Goal: Transaction & Acquisition: Purchase product/service

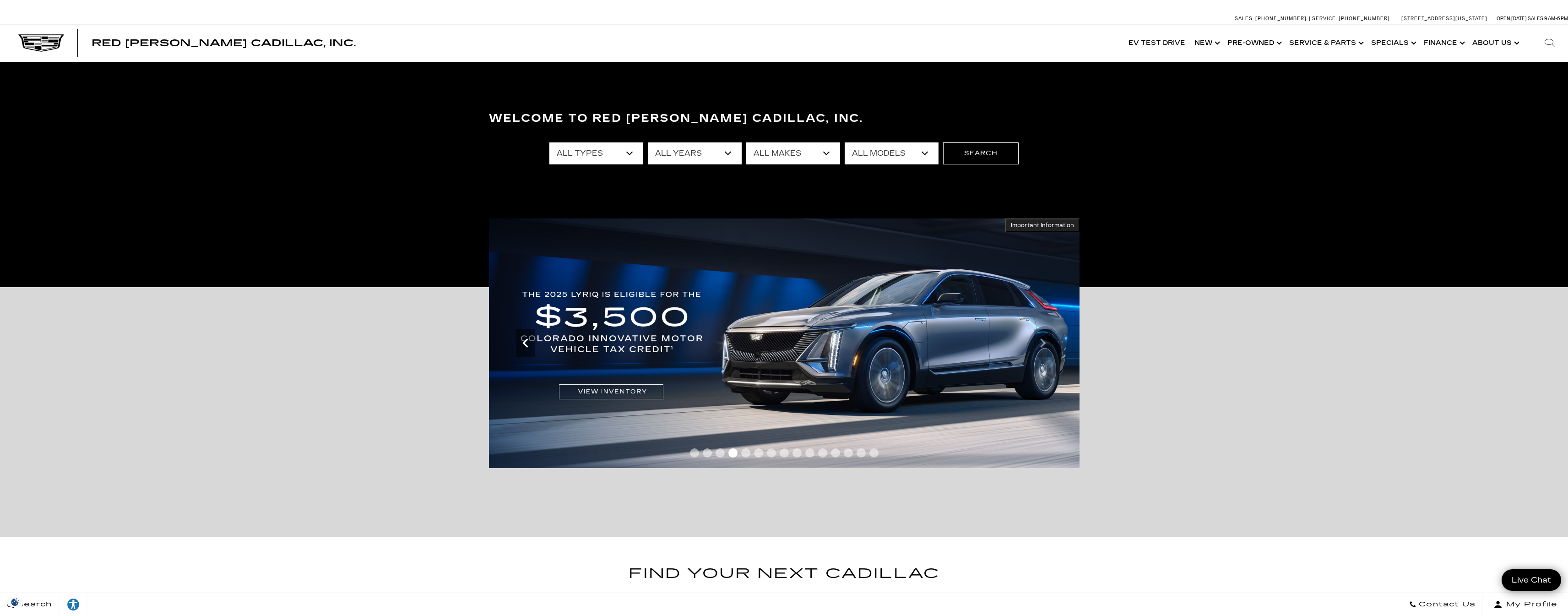
click at [529, 341] on icon "Previous" at bounding box center [525, 343] width 18 height 18
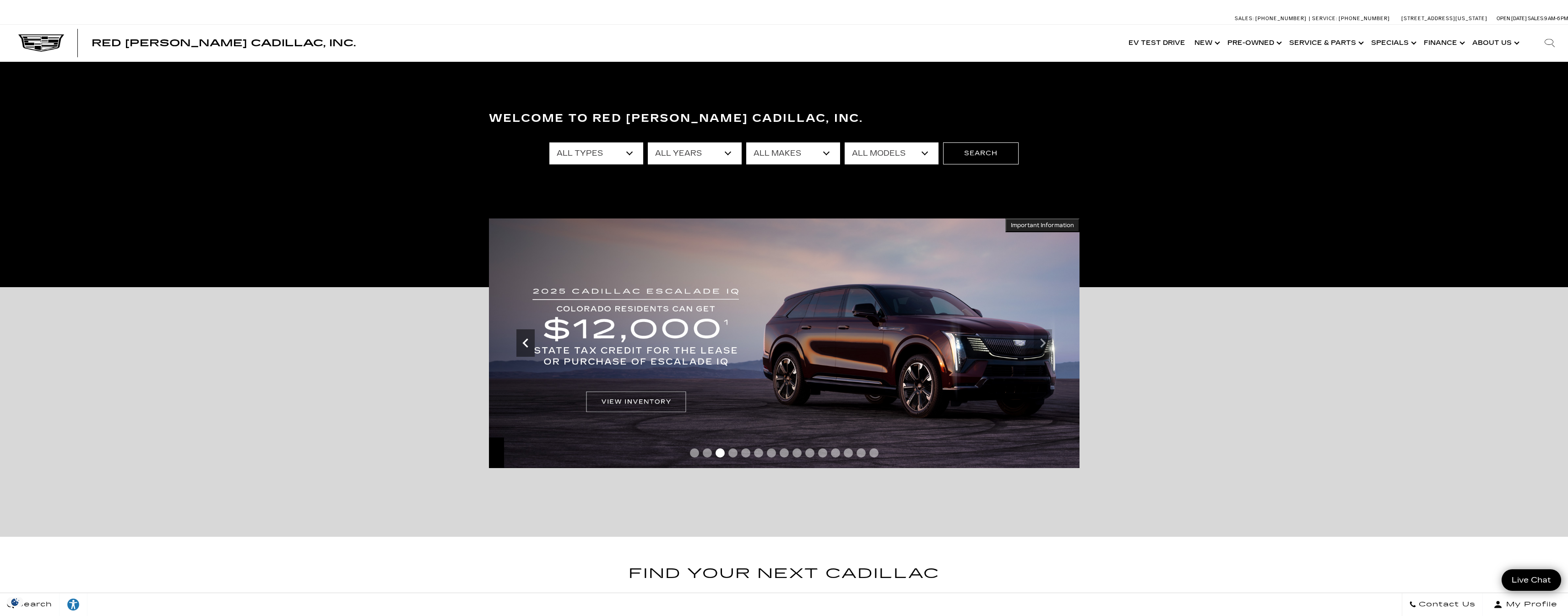
click at [529, 341] on icon "Previous" at bounding box center [525, 343] width 18 height 18
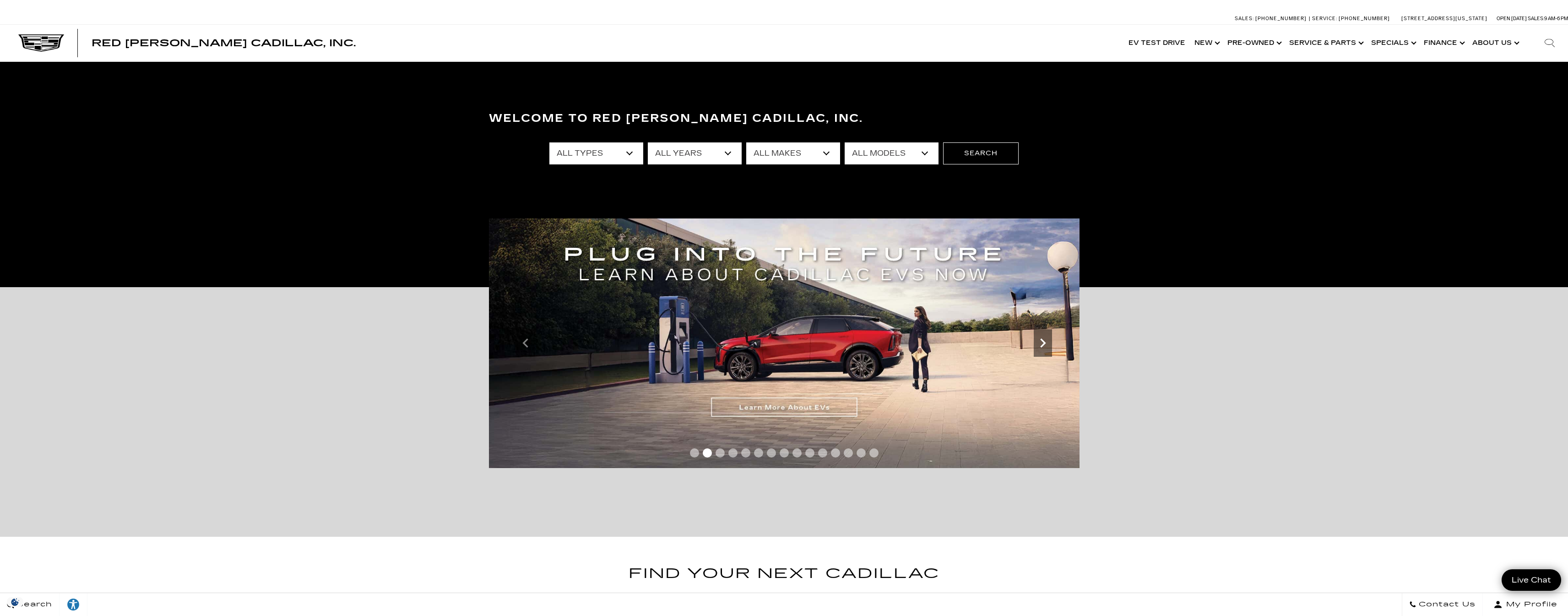
click at [667, 343] on icon "Next" at bounding box center [1043, 343] width 18 height 18
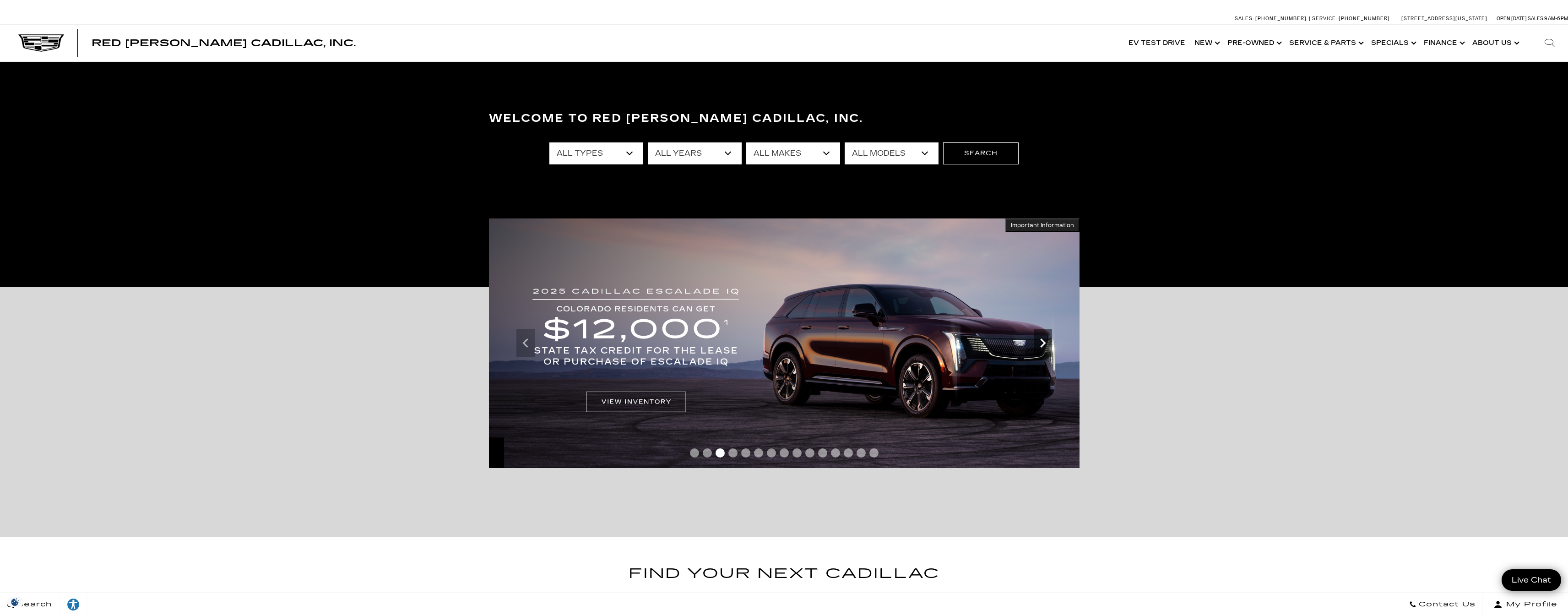
click at [667, 343] on icon "Next" at bounding box center [1043, 343] width 18 height 18
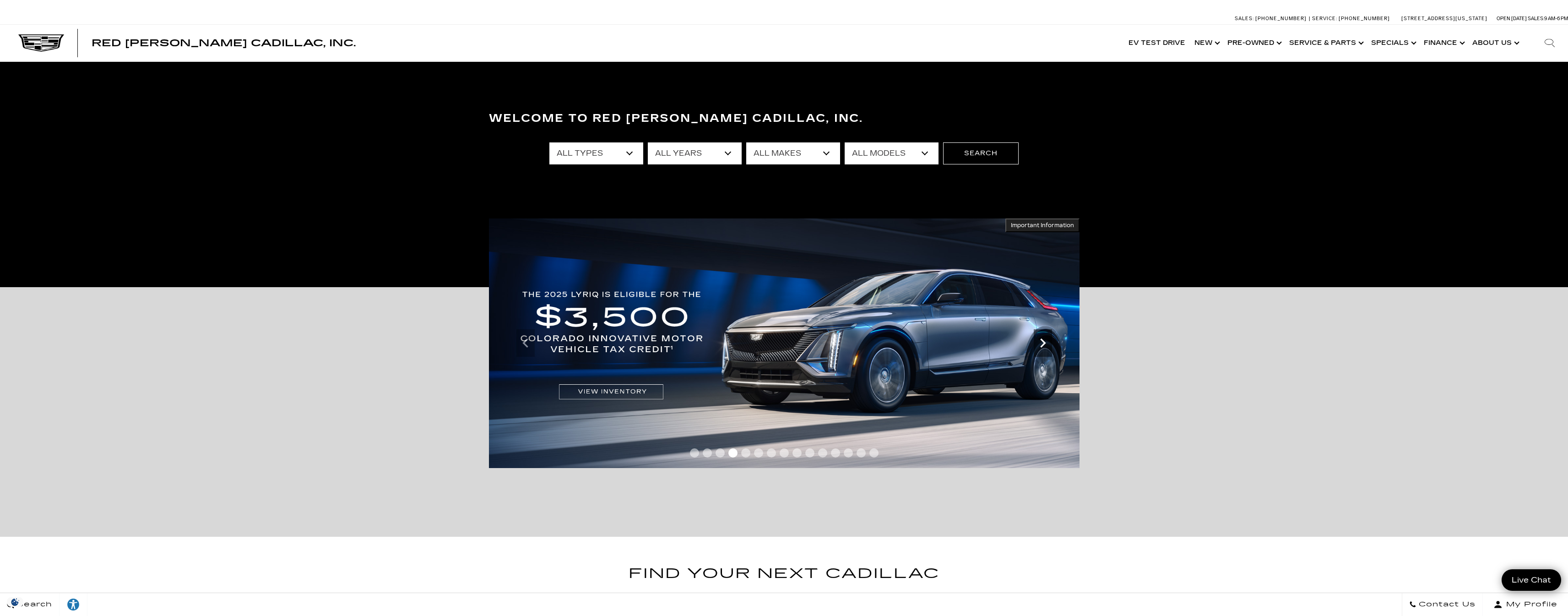
click at [667, 342] on icon "Next" at bounding box center [1043, 343] width 18 height 18
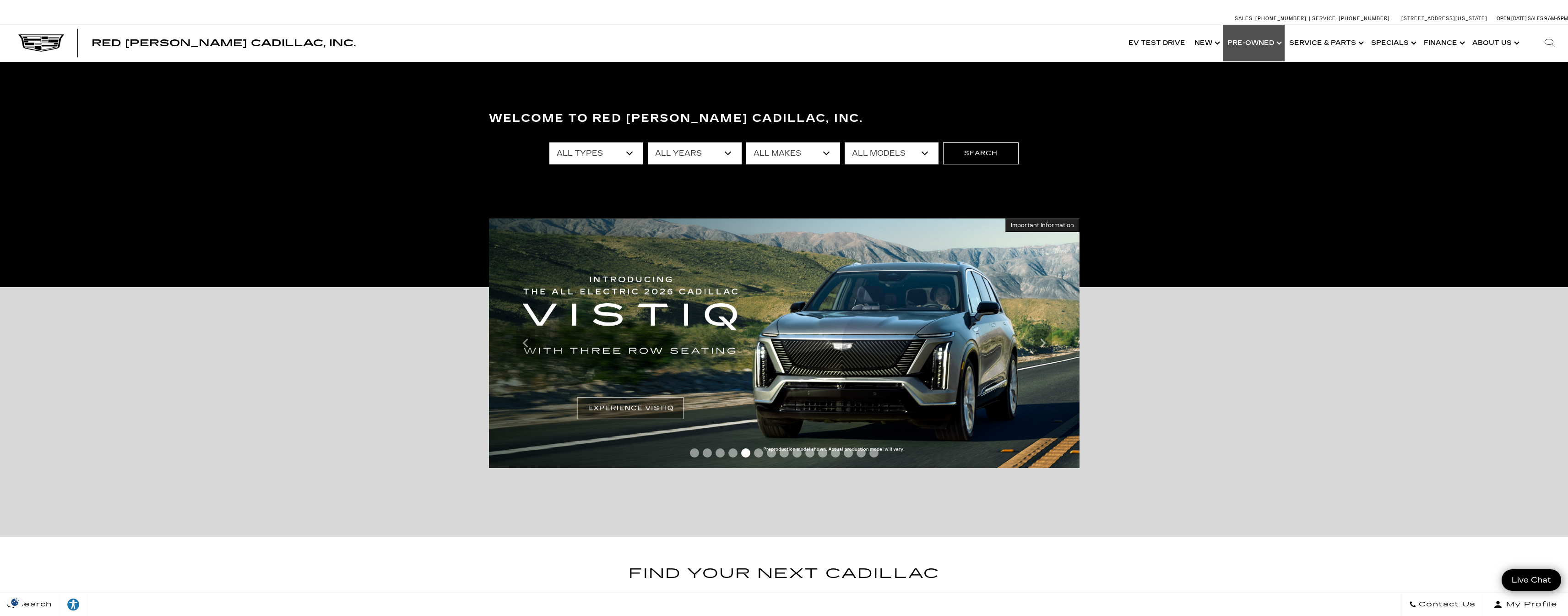
click at [667, 40] on link "Show Pre-Owned" at bounding box center [1254, 43] width 62 height 37
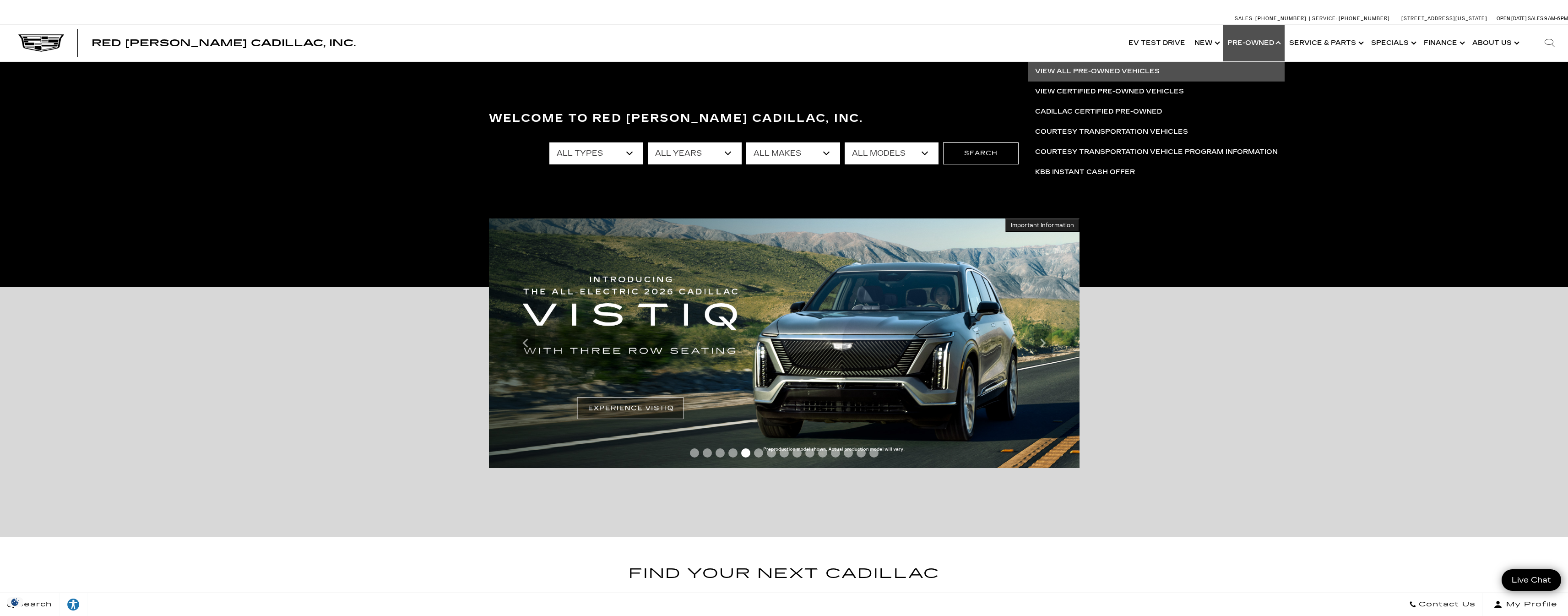
click at [667, 69] on link "View All Pre-Owned Vehicles" at bounding box center [1156, 71] width 256 height 20
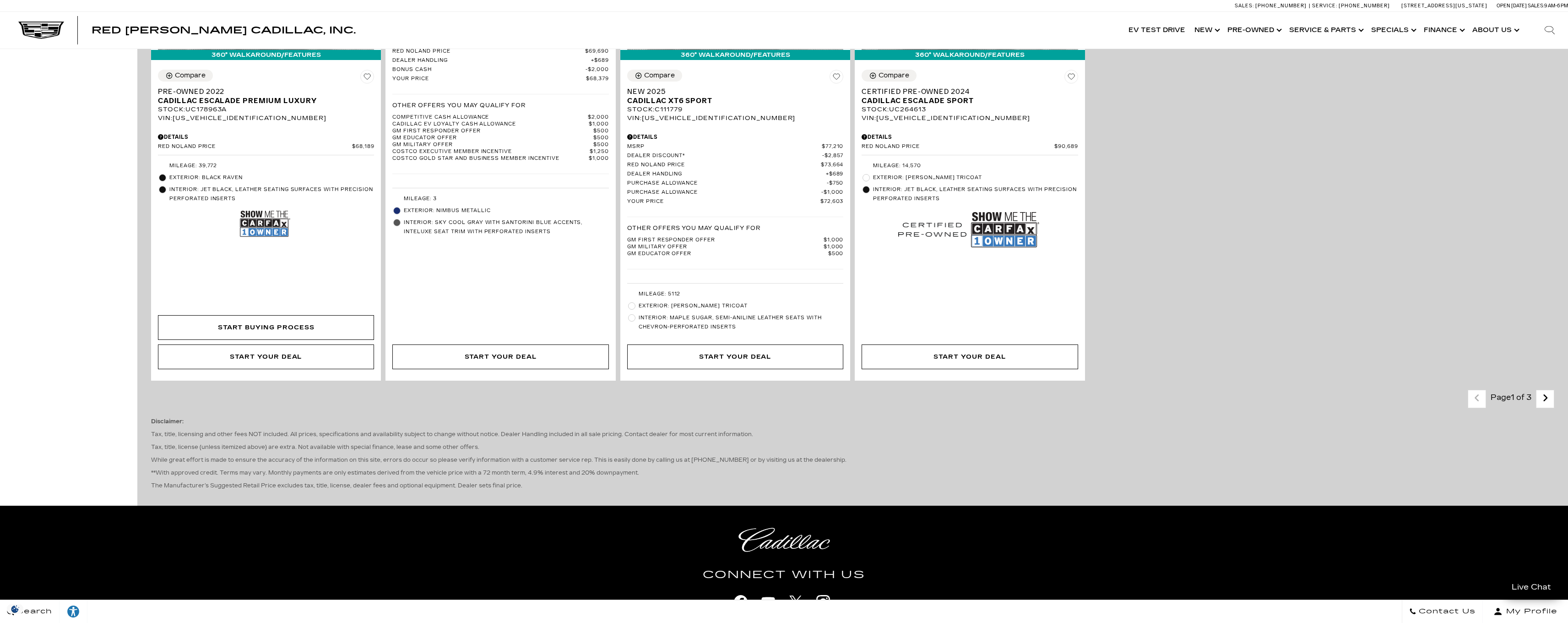
scroll to position [2097, 0]
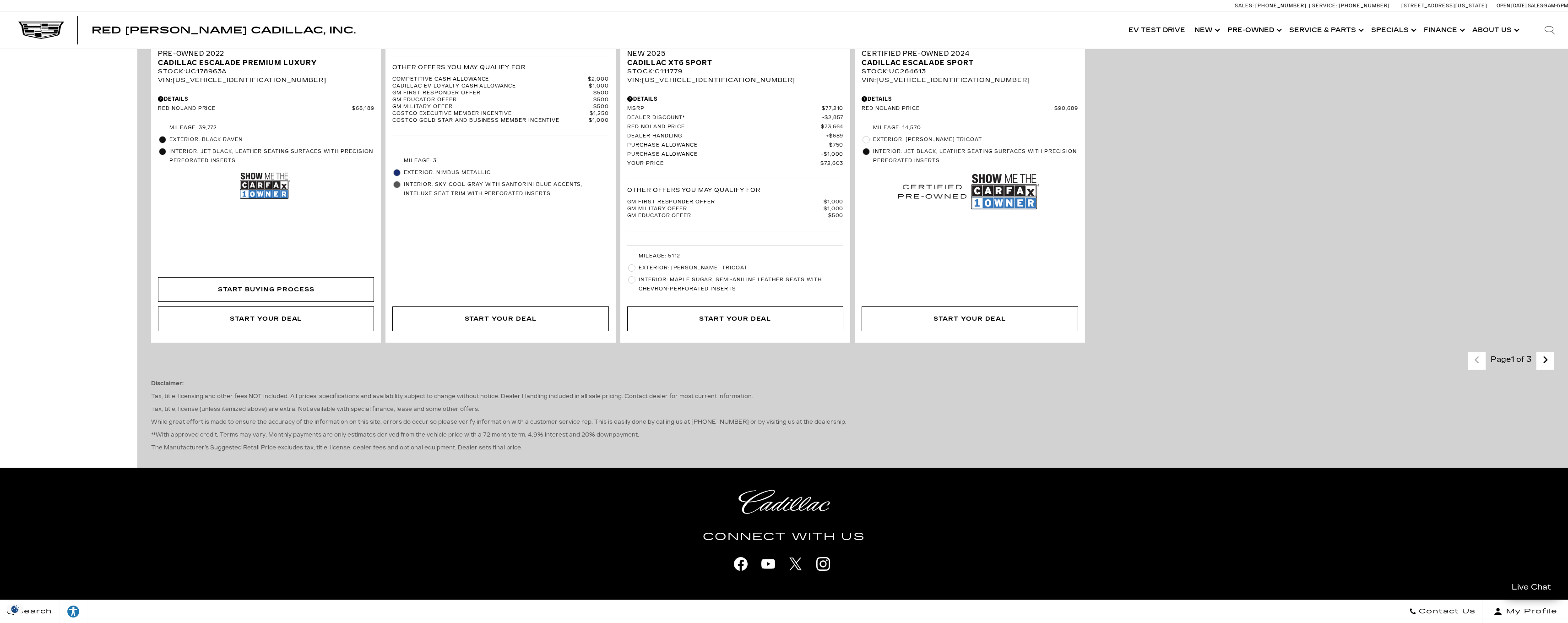
click at [1549, 368] on link "Next - Page" at bounding box center [1545, 361] width 19 height 16
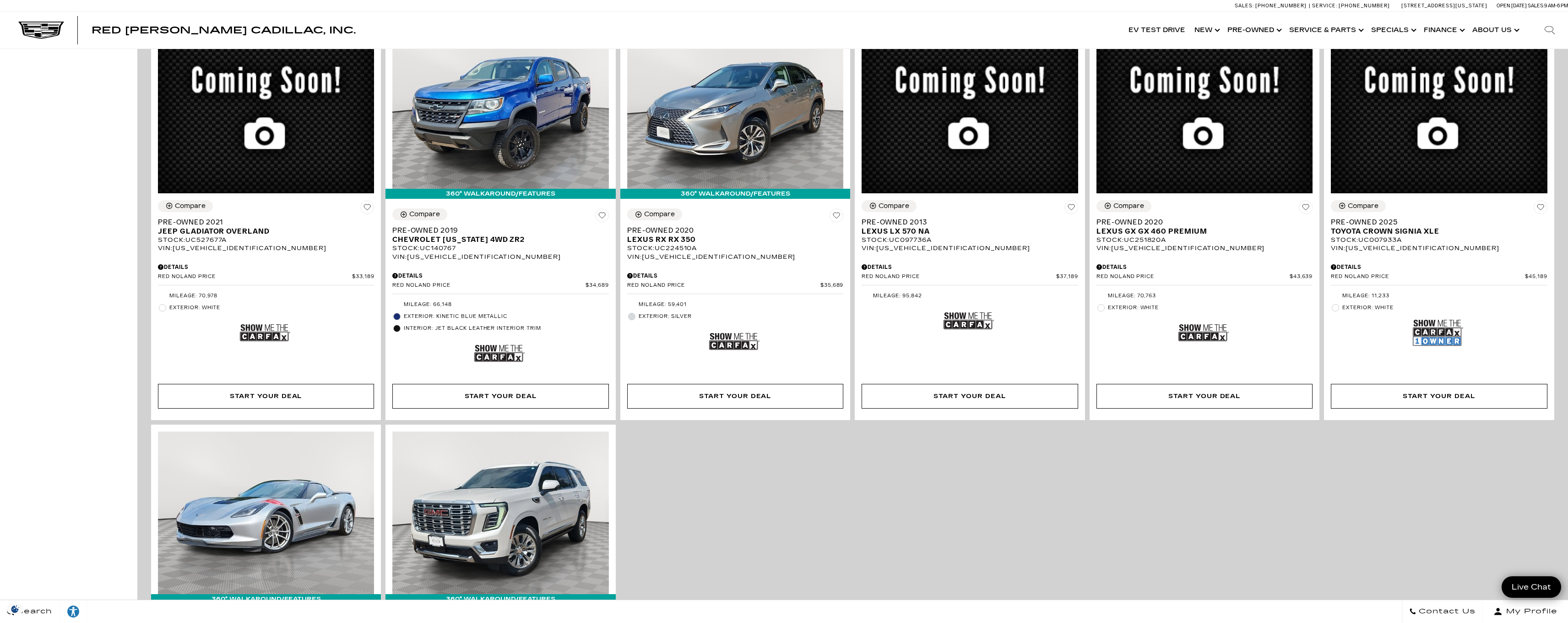
scroll to position [1122, 0]
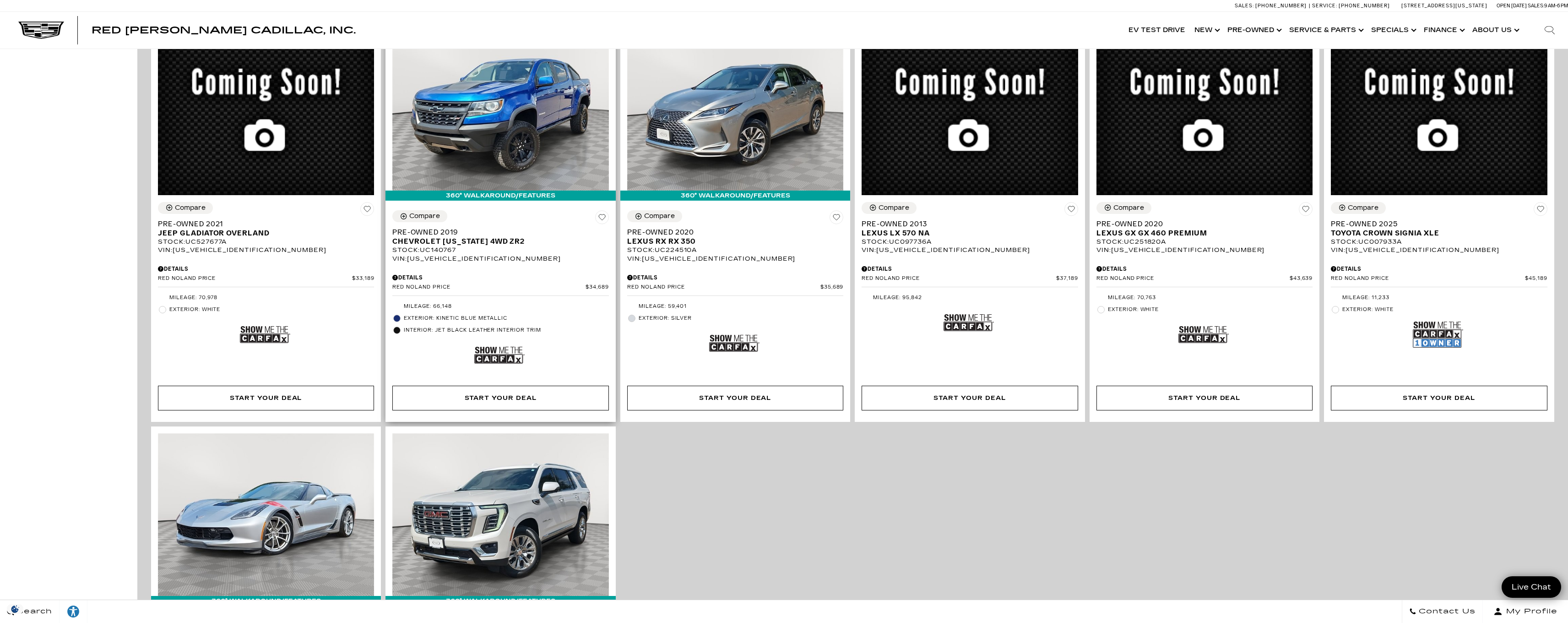
click at [547, 213] on div "Compare Pre-Owned 2019 Chevrolet Colorado 4WD ZR2 Stock : UC140767 VIN: 1GCGTEE…" at bounding box center [500, 236] width 216 height 52
click at [517, 166] on img at bounding box center [500, 109] width 216 height 162
click at [423, 245] on span "Chevrolet Colorado 4WD ZR2" at bounding box center [497, 241] width 209 height 9
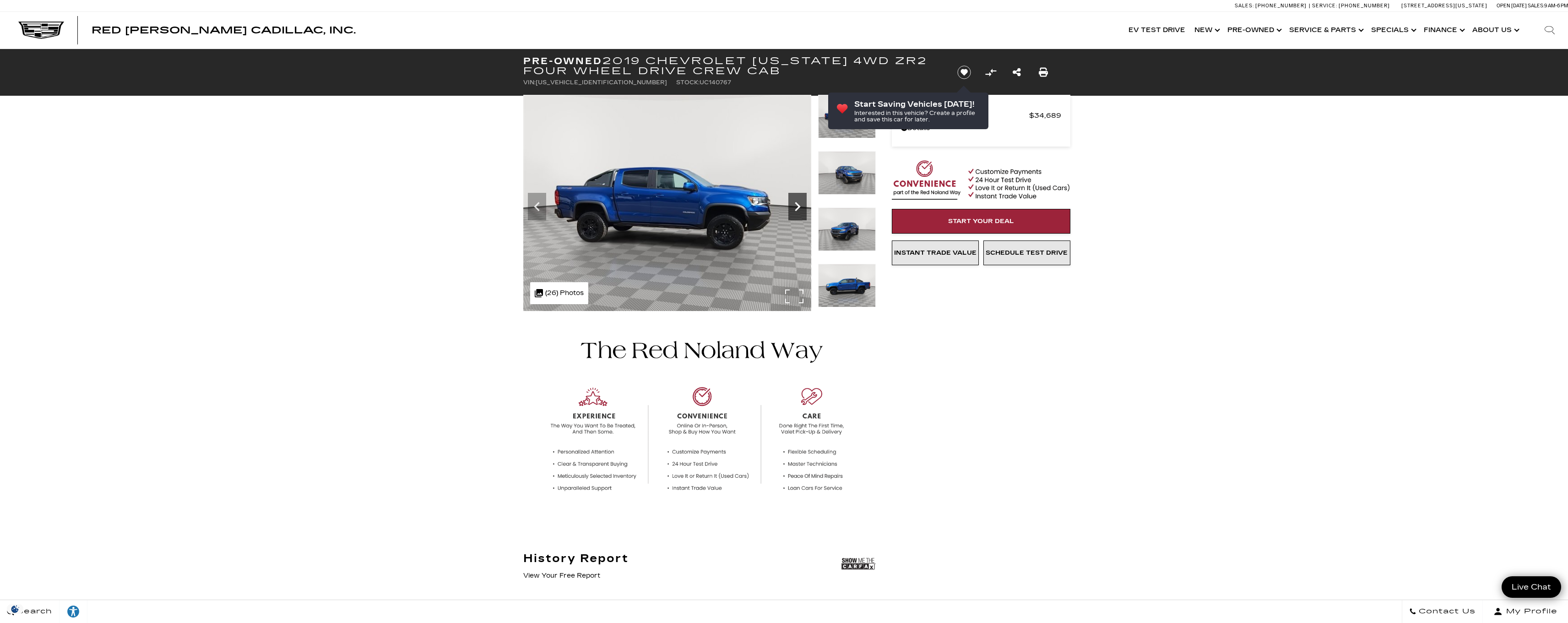
click at [797, 206] on icon "Next" at bounding box center [797, 206] width 18 height 18
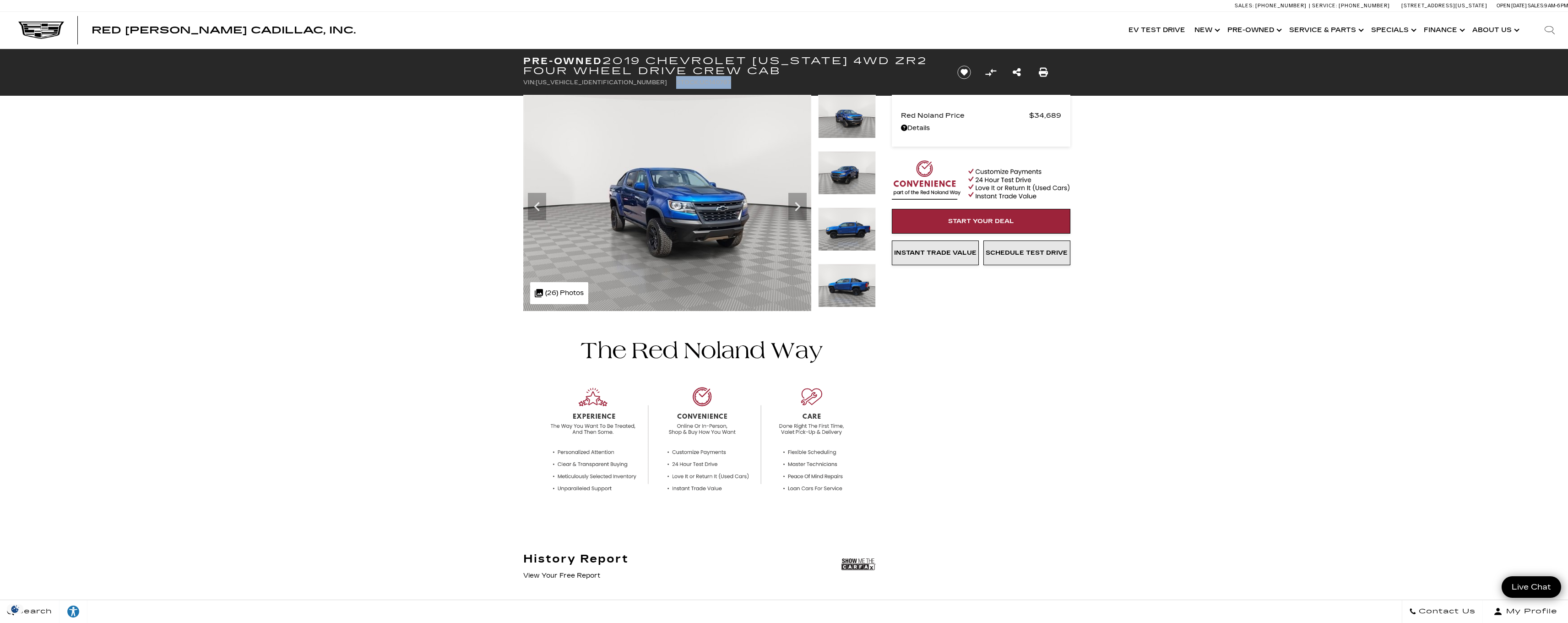
drag, startPoint x: 668, startPoint y: 83, endPoint x: 609, endPoint y: 80, distance: 59.1
click at [609, 80] on ul "VIN: 1GCGTEEN6K1140767 Stock: UC140767" at bounding box center [733, 82] width 419 height 13
copy li "Stock: UC140767"
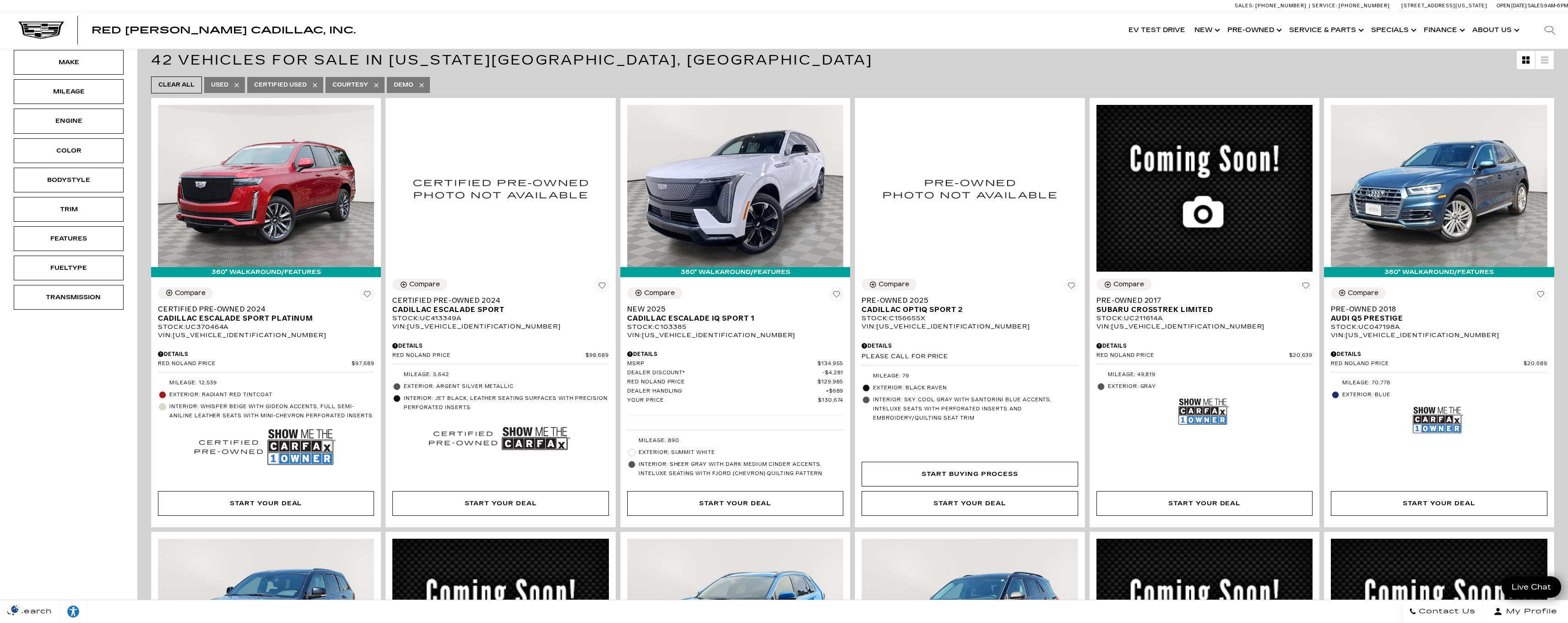
scroll to position [211, 0]
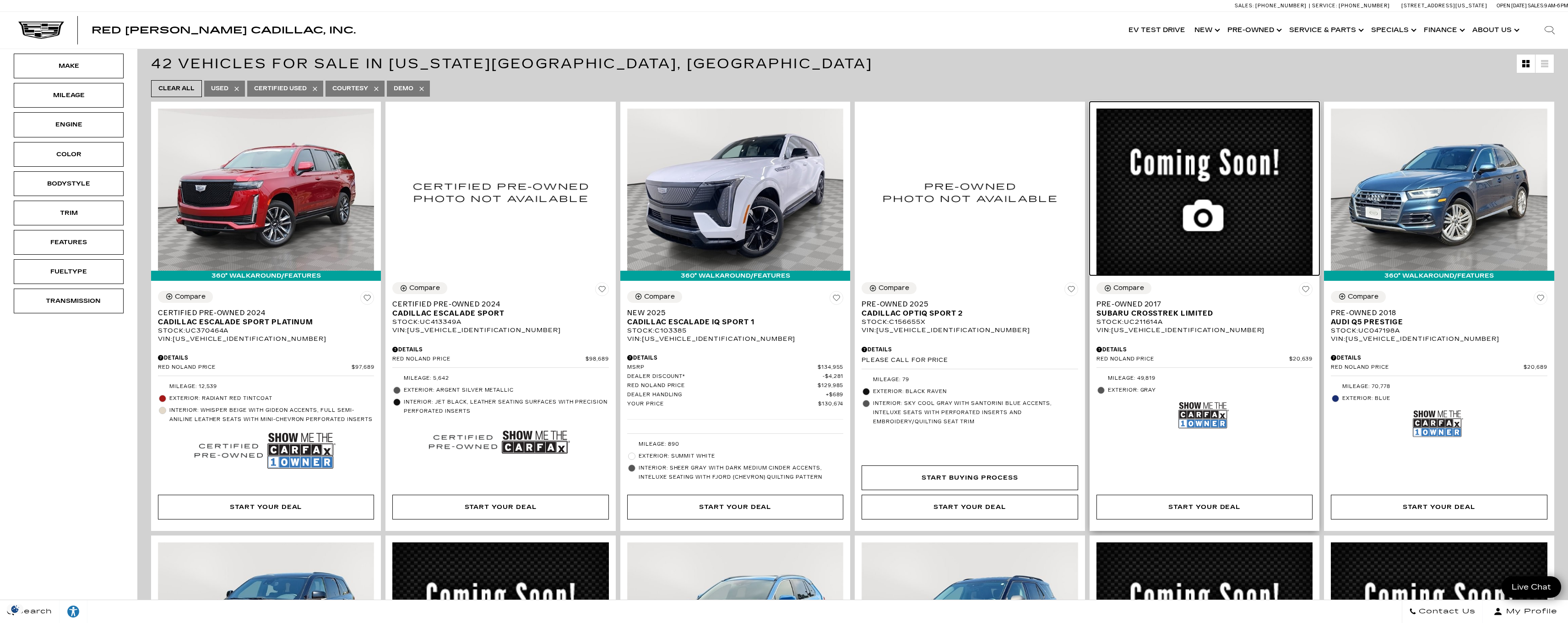
click at [1218, 255] on img at bounding box center [1204, 192] width 216 height 167
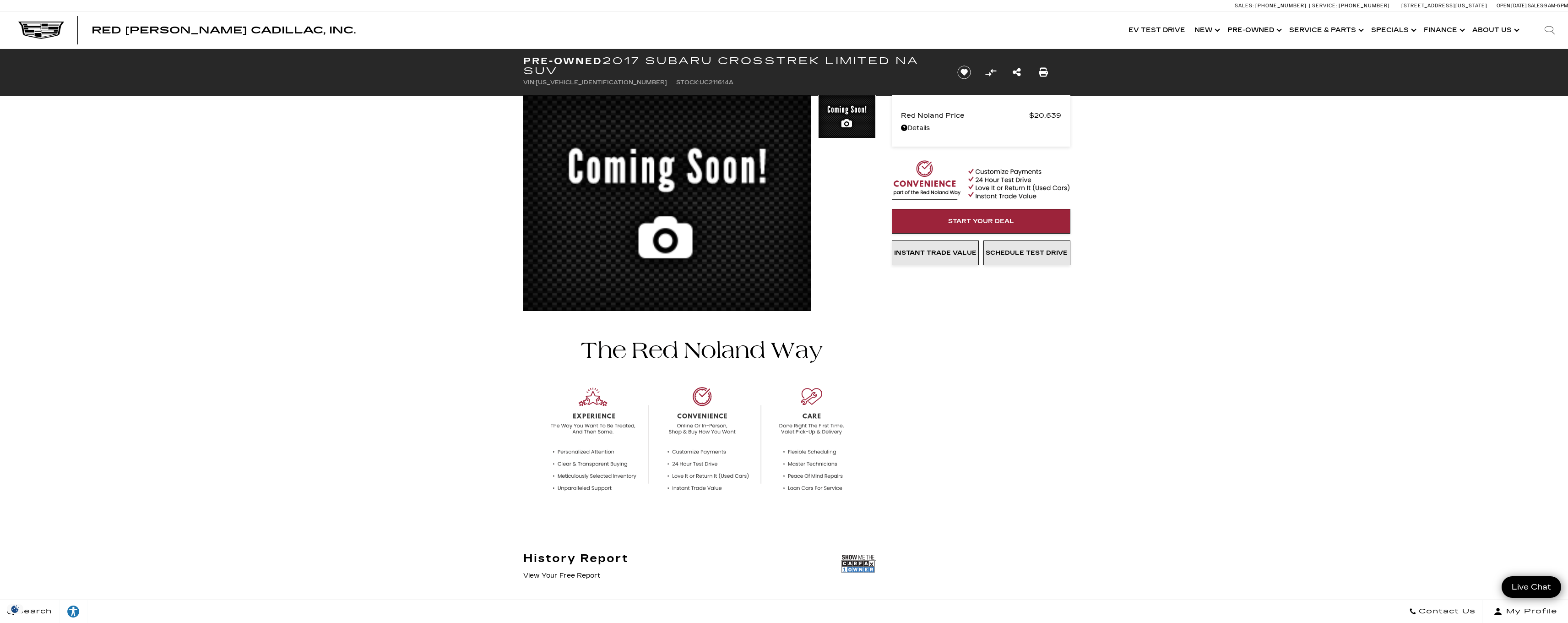
drag, startPoint x: 609, startPoint y: 60, endPoint x: 632, endPoint y: 71, distance: 25.5
click at [632, 71] on h1 "Pre-Owned 2017 Subaru Crosstrek Limited NA SUV" at bounding box center [733, 66] width 419 height 20
click at [645, 52] on div "Pre-Owned 2017 Subaru Crosstrek Limited NA SUV VIN: [US_VEHICLE_IDENTIFICATION_…" at bounding box center [729, 72] width 439 height 47
drag, startPoint x: 607, startPoint y: 63, endPoint x: 825, endPoint y: 63, distance: 218.0
click at [825, 63] on h1 "Pre-Owned 2017 Subaru Crosstrek Limited NA SUV" at bounding box center [733, 66] width 419 height 20
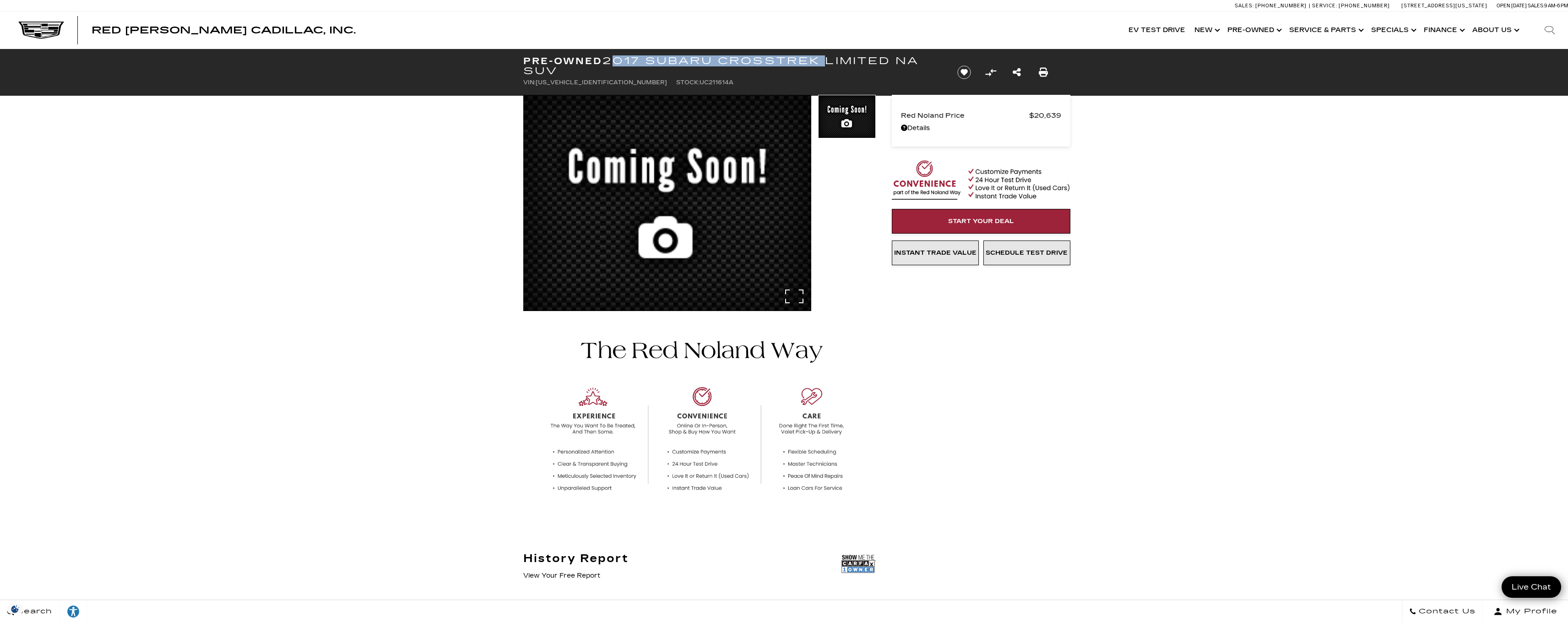
copy h1 "2017 Subaru Crosstrek"
drag, startPoint x: 614, startPoint y: 81, endPoint x: 677, endPoint y: 86, distance: 63.2
click at [677, 86] on ul "VIN: [US_VEHICLE_IDENTIFICATION_NUMBER] Stock: UC211614A" at bounding box center [733, 82] width 419 height 13
copy li "Stock: UC211614A"
